Goal: Find specific page/section: Find specific page/section

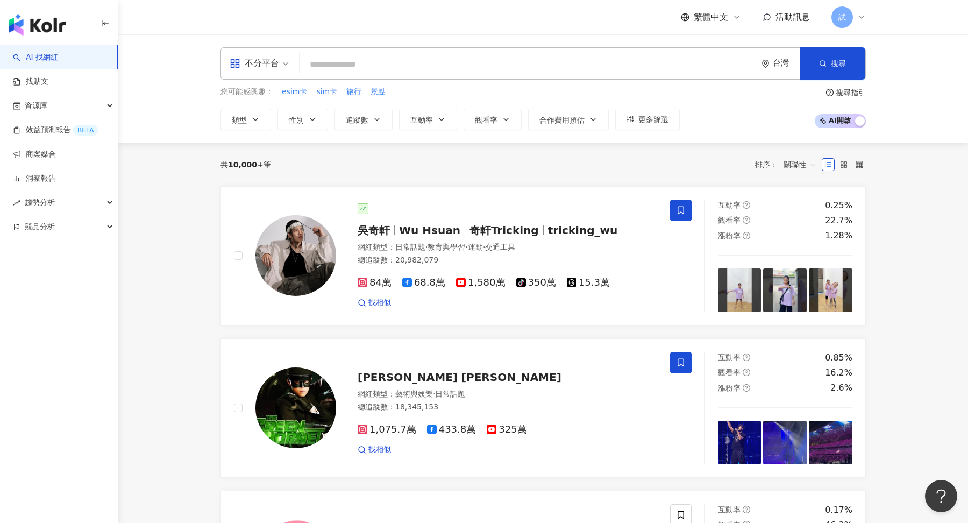
click at [852, 17] on span "試" at bounding box center [842, 17] width 22 height 22
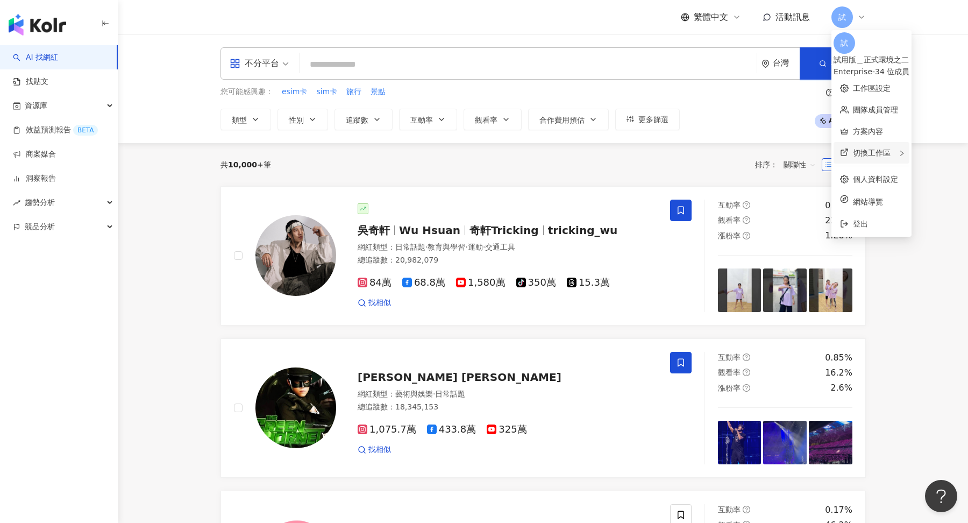
click at [881, 151] on div "切換工作區" at bounding box center [871, 153] width 76 height 22
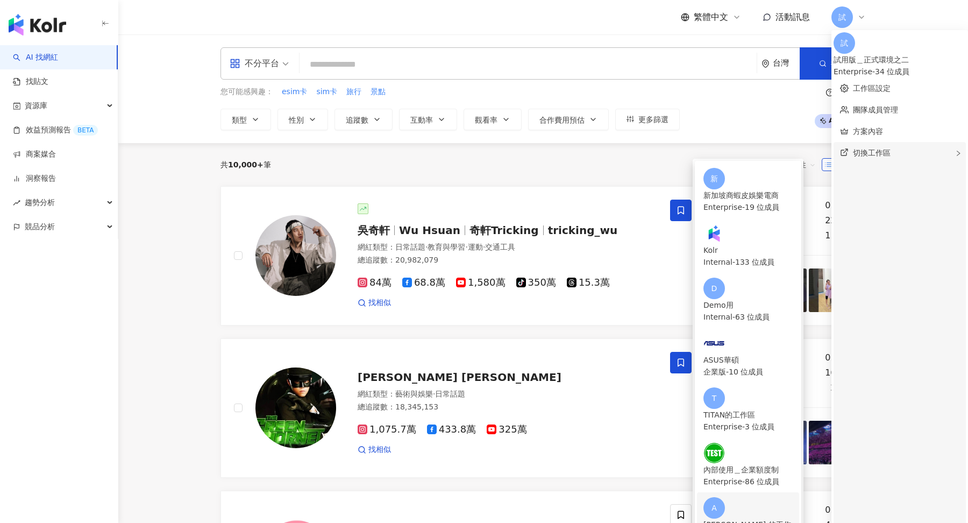
scroll to position [101, 0]
click at [897, 144] on div "切換工作區 新 新加坡商蝦皮娛樂電商 Enterprise - 19 位成員 Kolr Internal - 133 位成員 D Demo用 Internal…" at bounding box center [899, 456] width 132 height 628
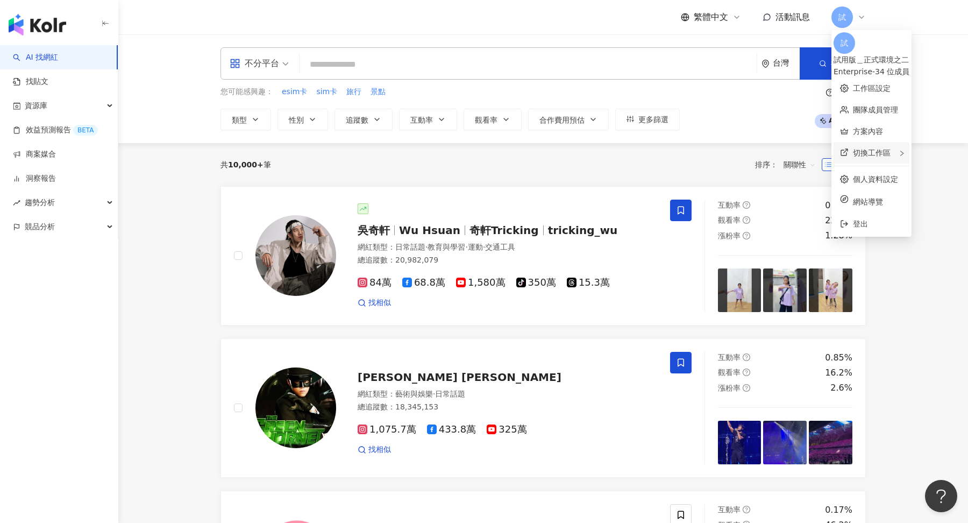
click at [897, 144] on div "切換工作區 新 新加坡商蝦皮娛樂電商 Enterprise - 19 位成員 Kolr Internal - 133 位成員 D Demo用 Internal…" at bounding box center [871, 153] width 76 height 22
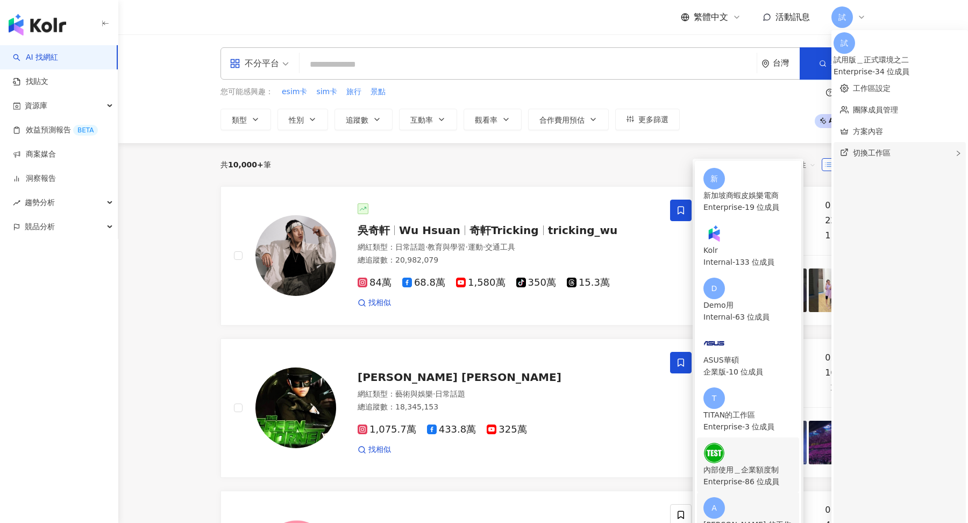
scroll to position [130, 0]
click at [748, 420] on div "Enterprise - 3 位成員" at bounding box center [747, 426] width 89 height 12
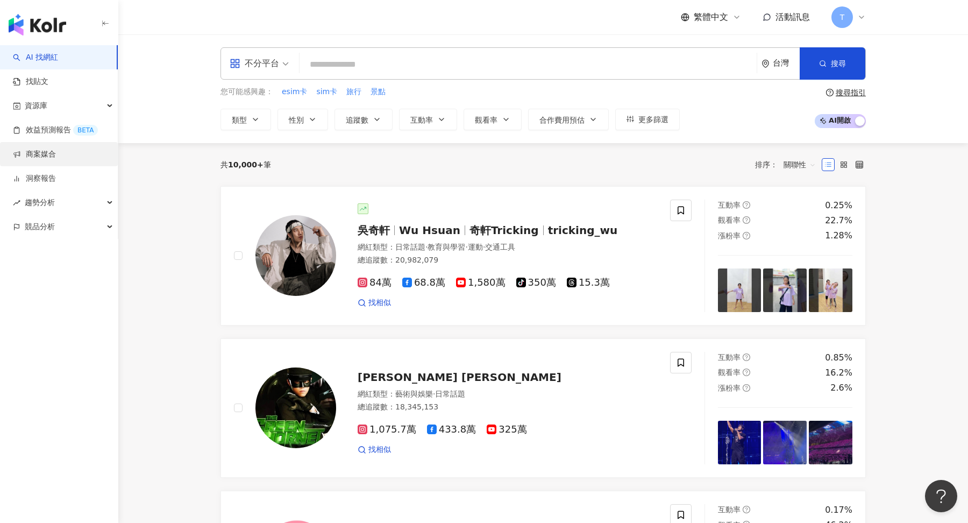
click at [56, 157] on link "商案媒合" at bounding box center [34, 154] width 43 height 11
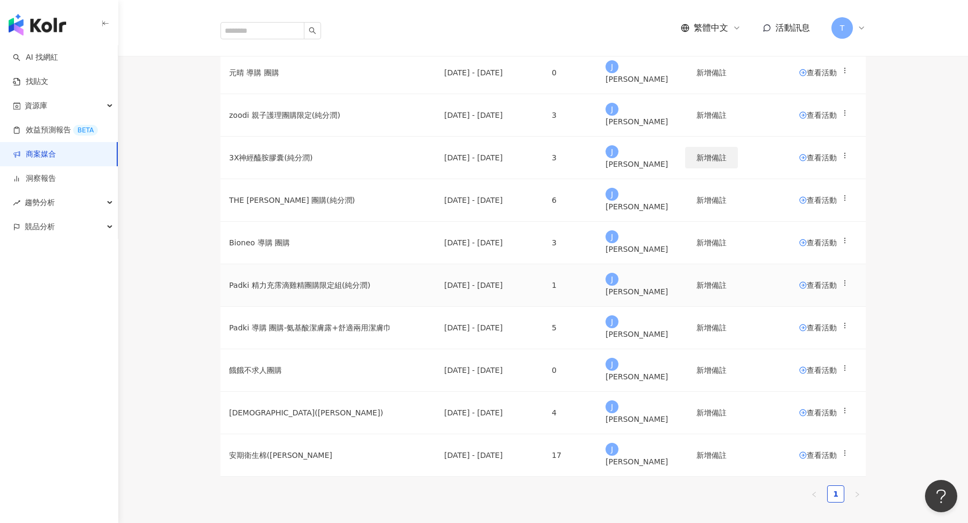
scroll to position [117, 0]
click at [859, 24] on icon at bounding box center [861, 28] width 9 height 9
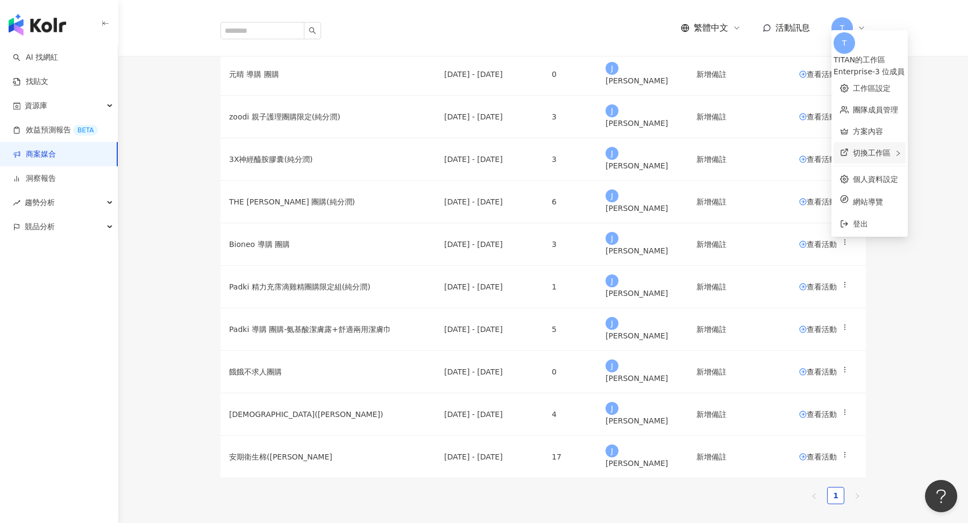
click at [851, 148] on div "切換工作區" at bounding box center [869, 153] width 72 height 22
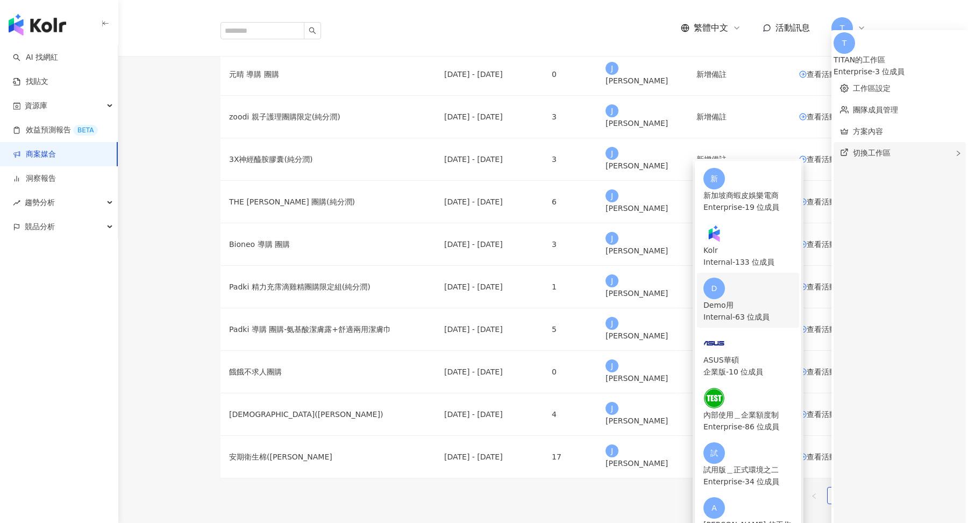
scroll to position [201, 0]
click at [787, 442] on div "試 試用版＿正式環境之二 Enterprise - 34 位成員" at bounding box center [747, 464] width 89 height 45
